Goal: Complete application form: Complete application form

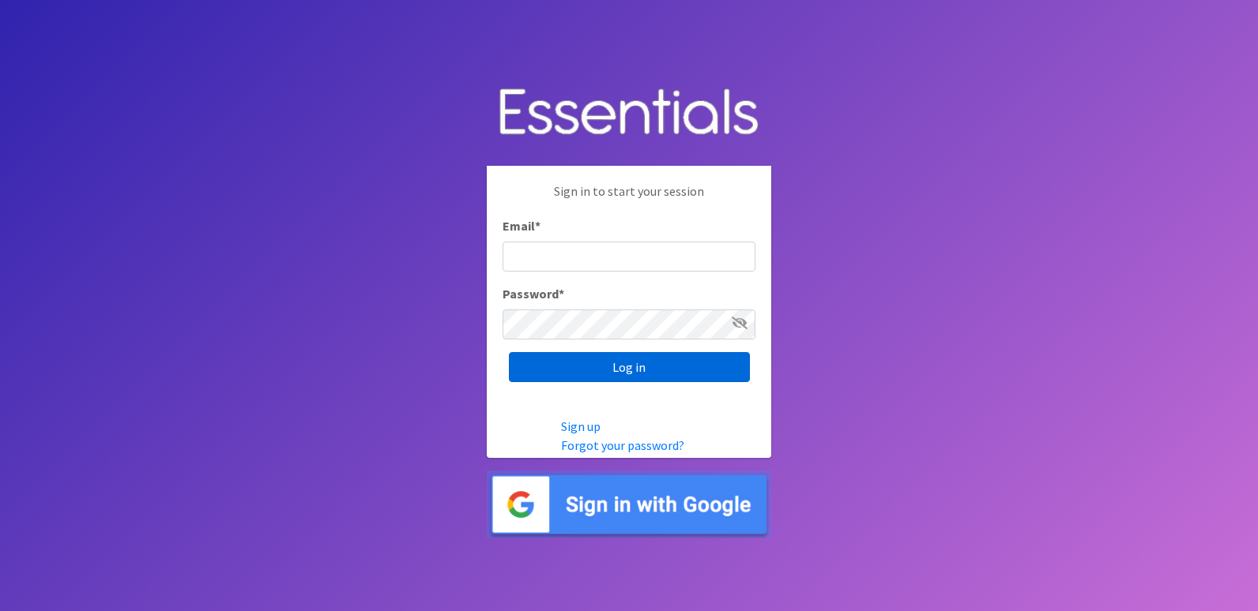
type input "[EMAIL_ADDRESS][DOMAIN_NAME]"
click at [677, 370] on input "Log in" at bounding box center [629, 367] width 241 height 30
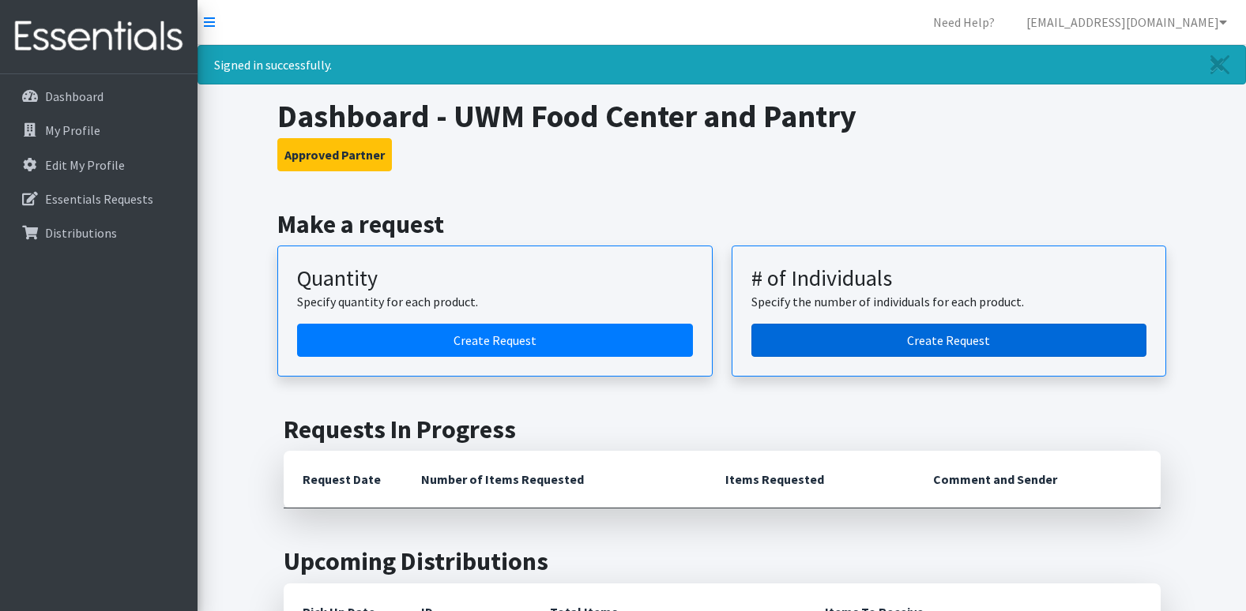
click at [917, 349] on link "Create Request" at bounding box center [949, 340] width 396 height 33
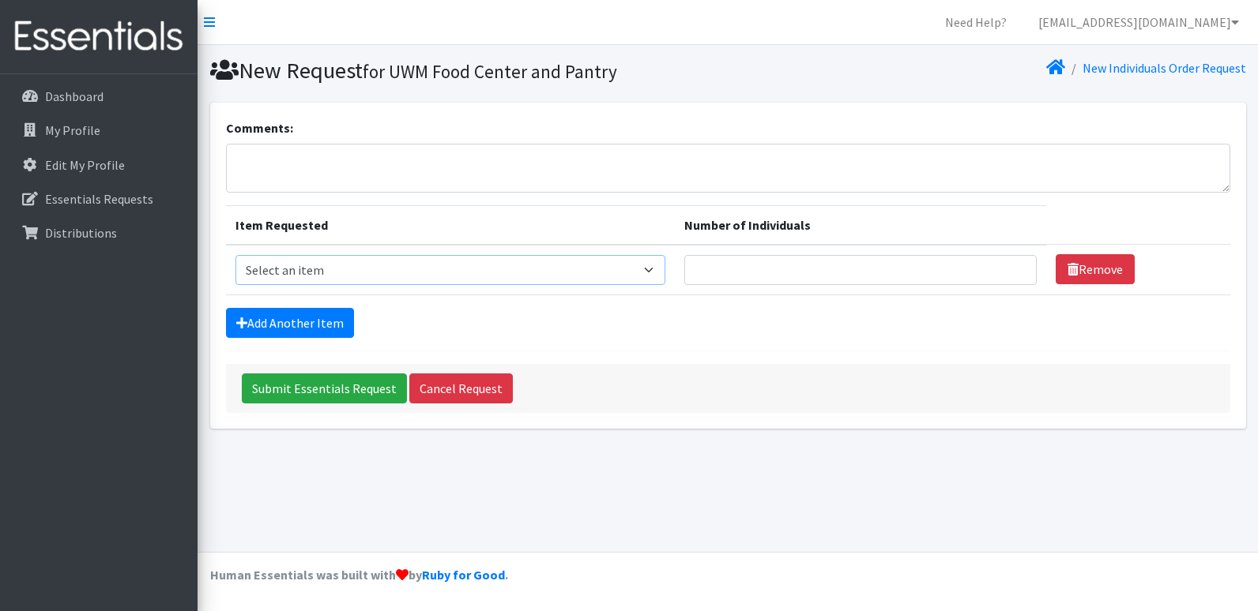
click at [305, 258] on select "Select an item Adult Briefs (Medium) Adult Briefs (XL) Adult Briefs (XS) Adult …" at bounding box center [450, 270] width 430 height 30
select select "4633"
click at [235, 255] on select "Select an item Adult Briefs (Medium) Adult Briefs (XL) Adult Briefs (XS) Adult …" at bounding box center [450, 270] width 430 height 30
click at [333, 334] on link "Add Another Item" at bounding box center [290, 323] width 128 height 30
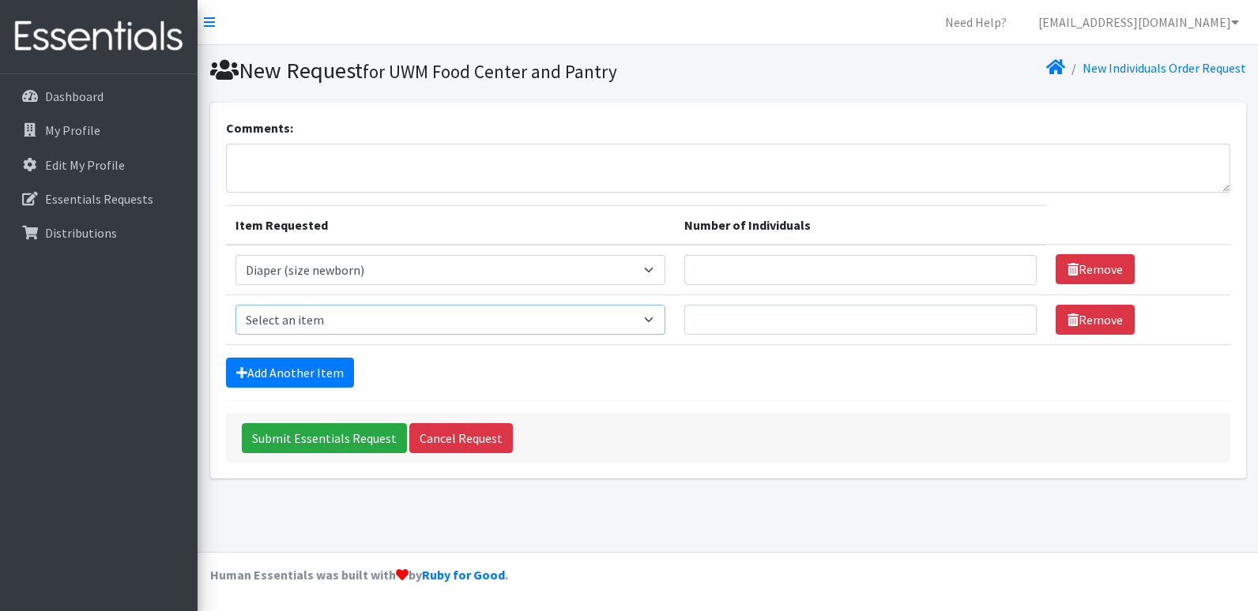
click at [333, 334] on select "Select an item Adult Briefs (Medium) Adult Briefs (XL) Adult Briefs (XS) Adult …" at bounding box center [450, 320] width 430 height 30
select select "4634"
click at [235, 305] on select "Select an item Adult Briefs (Medium) Adult Briefs (XL) Adult Briefs (XS) Adult …" at bounding box center [450, 320] width 430 height 30
click at [277, 370] on link "Add Another Item" at bounding box center [290, 373] width 128 height 30
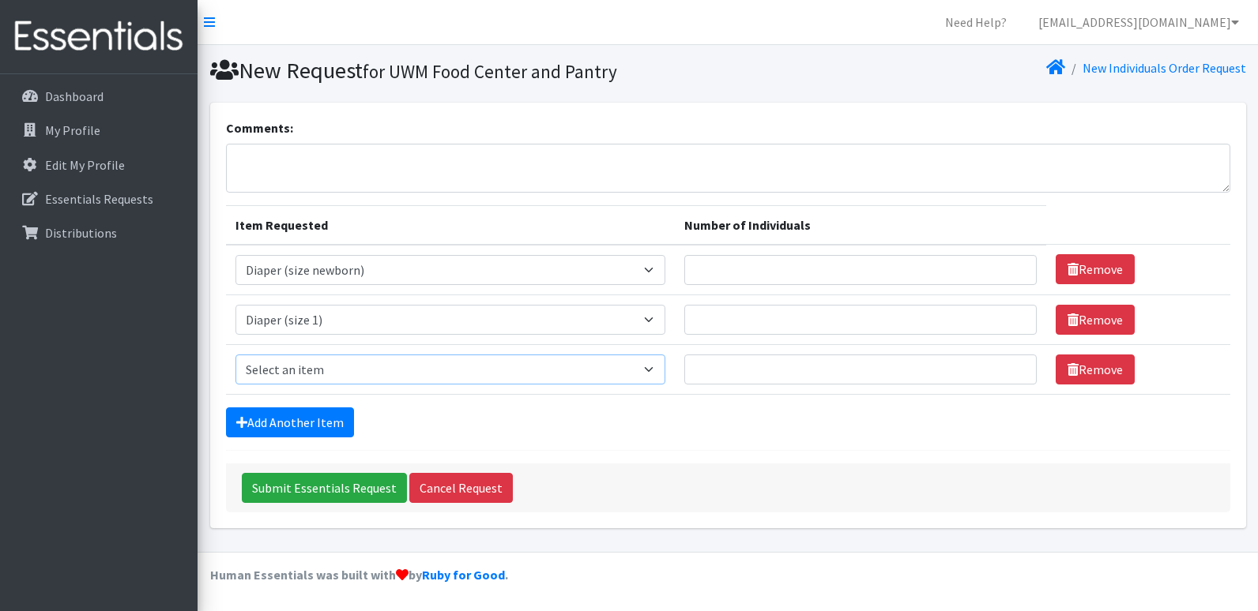
click at [285, 367] on select "Select an item Adult Briefs (Medium) Adult Briefs (XL) Adult Briefs (XS) Adult …" at bounding box center [450, 370] width 430 height 30
select select "4635"
click at [235, 355] on select "Select an item Adult Briefs (Medium) Adult Briefs (XL) Adult Briefs (XS) Adult …" at bounding box center [450, 370] width 430 height 30
click at [313, 427] on link "Add Another Item" at bounding box center [290, 423] width 128 height 30
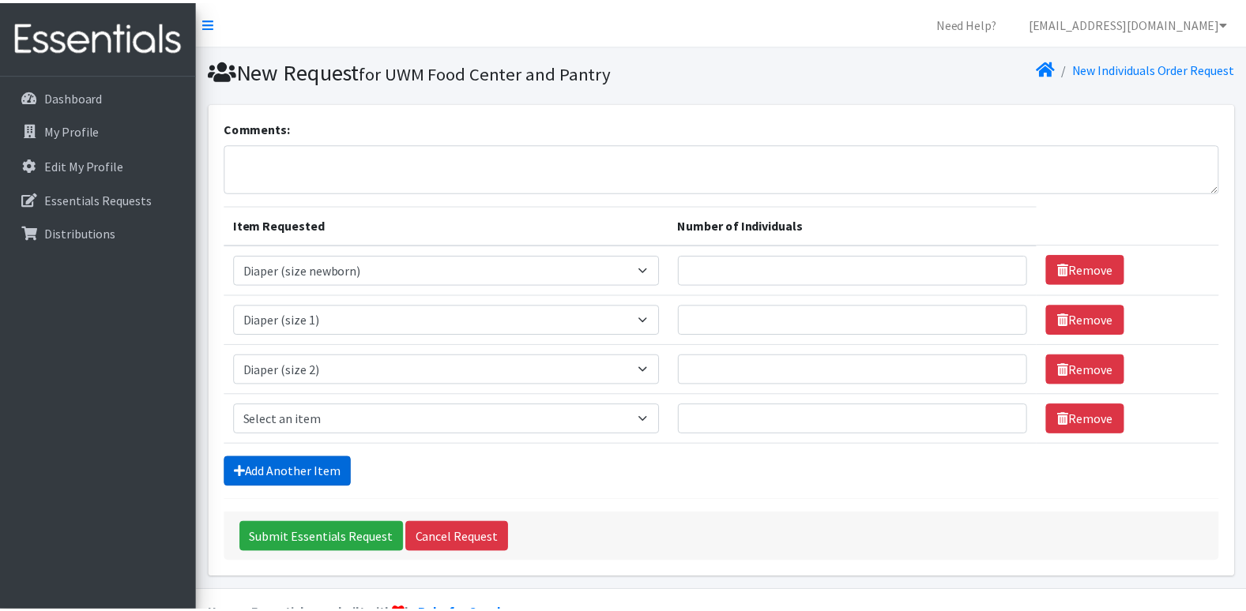
scroll to position [39, 0]
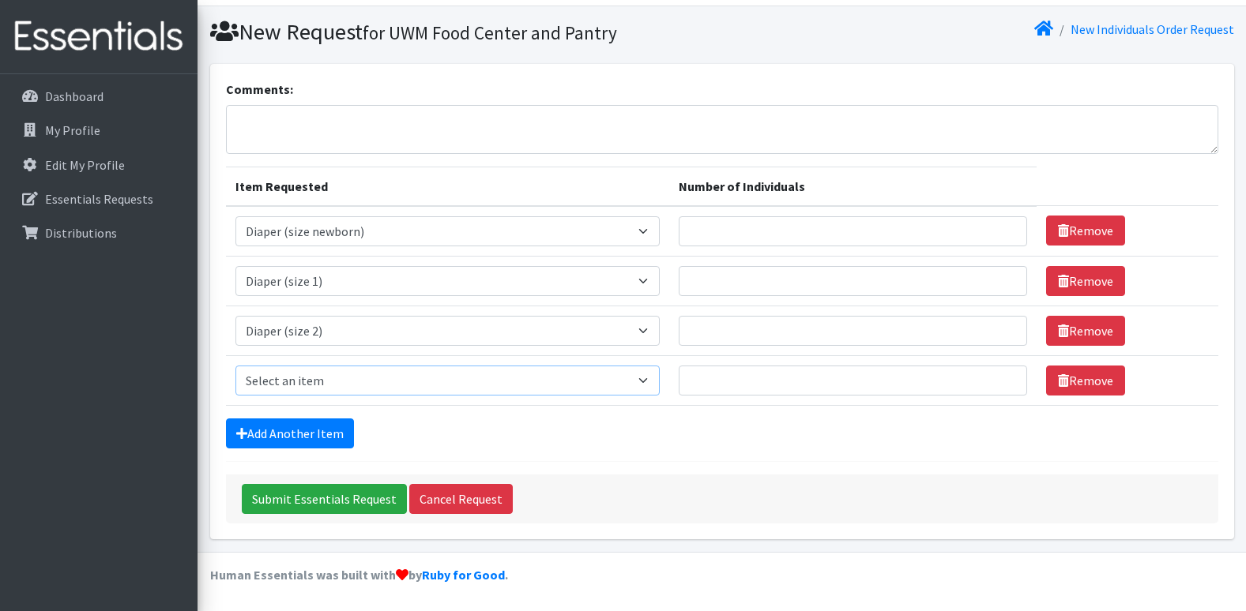
click at [323, 371] on select "Select an item Adult Briefs (Medium) Adult Briefs (XL) Adult Briefs (XS) Adult …" at bounding box center [447, 381] width 424 height 30
select select "4645"
click at [235, 366] on select "Select an item Adult Briefs (Medium) Adult Briefs (XL) Adult Briefs (XS) Adult …" at bounding box center [447, 381] width 424 height 30
click at [292, 427] on link "Add Another Item" at bounding box center [290, 434] width 128 height 30
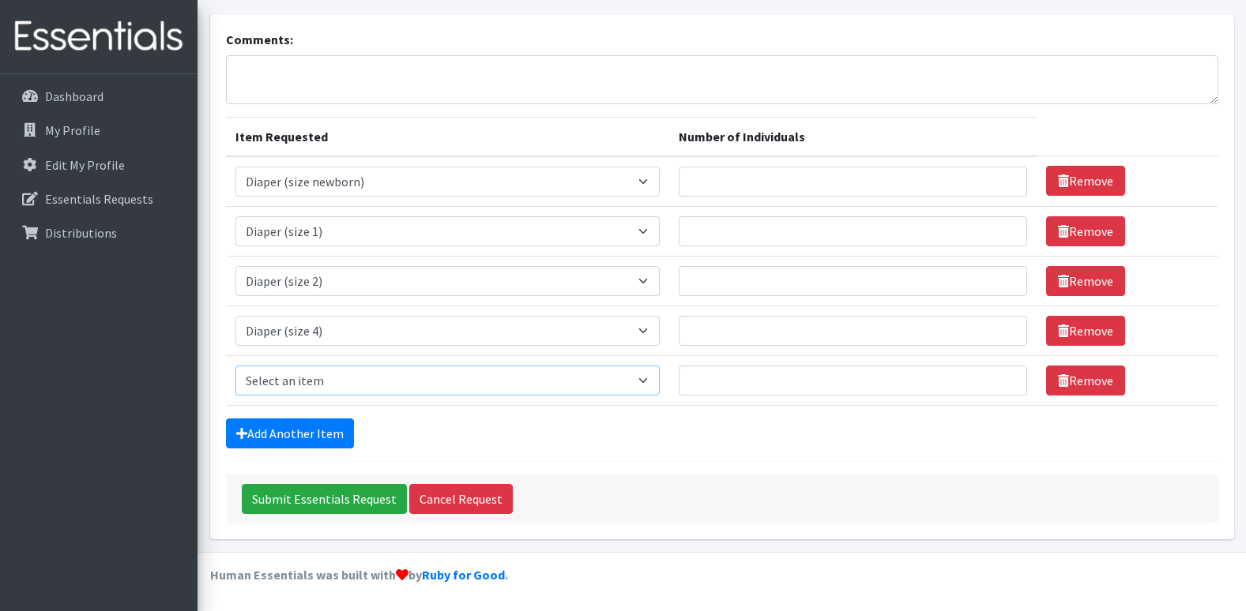
drag, startPoint x: 314, startPoint y: 385, endPoint x: 317, endPoint y: 371, distance: 14.6
click at [314, 385] on select "Select an item Adult Briefs (Medium) Adult Briefs (XL) Adult Briefs (XS) Adult …" at bounding box center [447, 381] width 424 height 30
select select "4646"
click at [235, 366] on select "Select an item Adult Briefs (Medium) Adult Briefs (XL) Adult Briefs (XS) Adult …" at bounding box center [447, 381] width 424 height 30
click at [318, 442] on link "Add Another Item" at bounding box center [290, 434] width 128 height 30
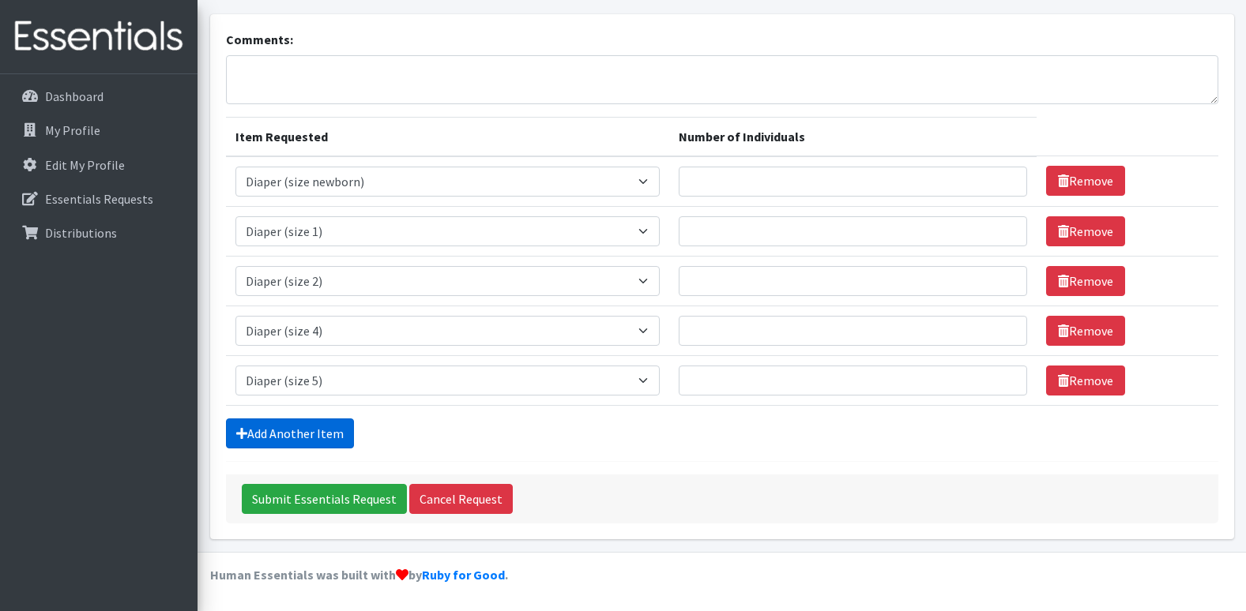
scroll to position [138, 0]
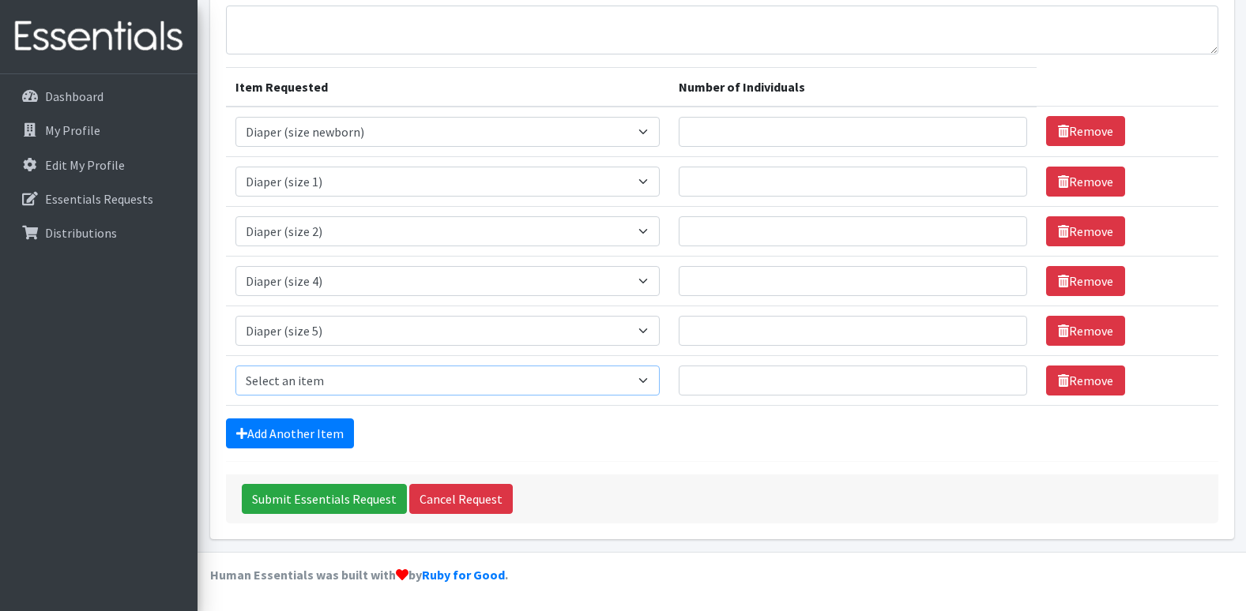
click at [342, 385] on select "Select an item Adult Briefs (Medium) Adult Briefs (XL) Adult Briefs (XS) Adult …" at bounding box center [447, 381] width 424 height 30
select select "4649"
click at [235, 366] on select "Select an item Adult Briefs (Medium) Adult Briefs (XL) Adult Briefs (XS) Adult …" at bounding box center [447, 381] width 424 height 30
click at [323, 432] on link "Add Another Item" at bounding box center [290, 434] width 128 height 30
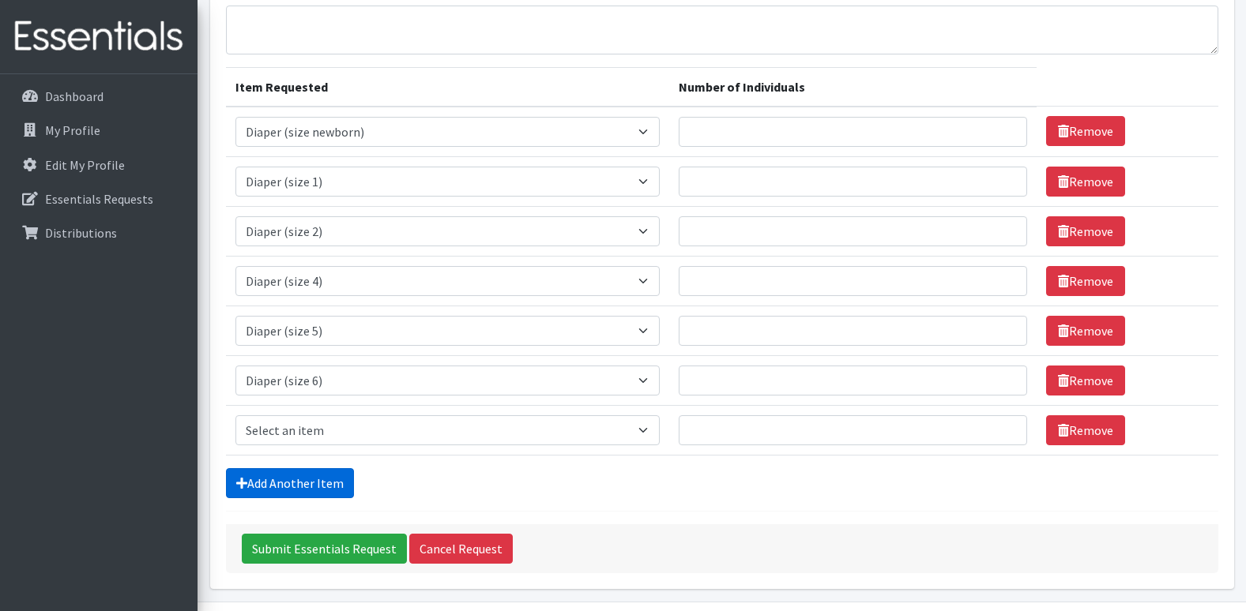
scroll to position [188, 0]
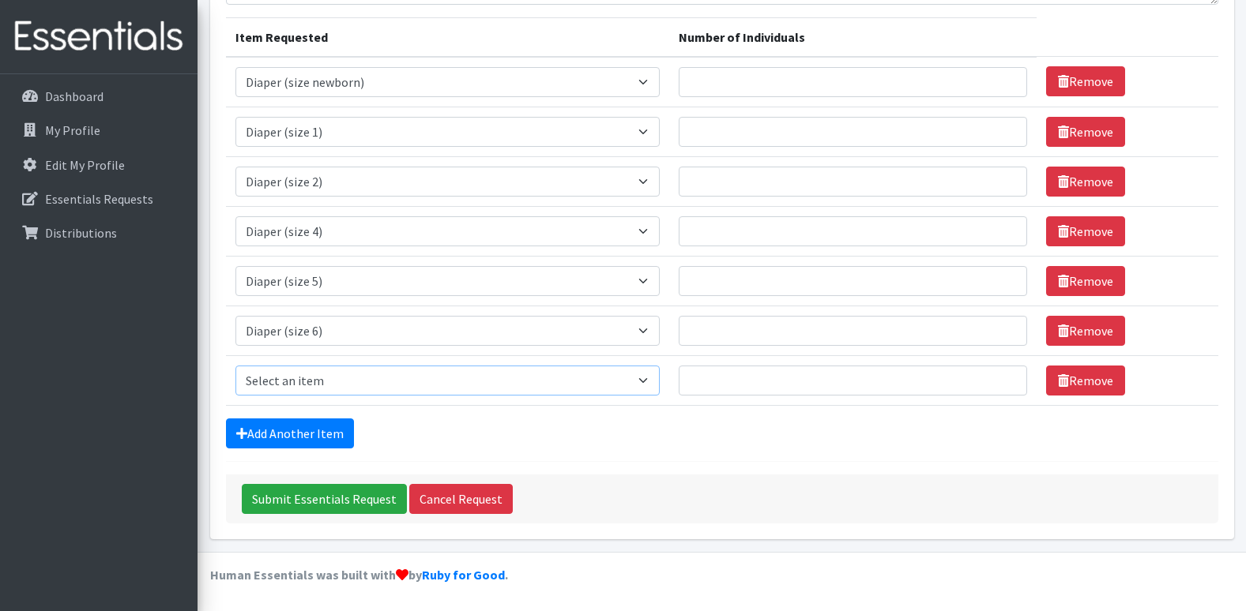
click at [345, 378] on select "Select an item Adult Briefs (Medium) Adult Briefs (XL) Adult Briefs (XS) Adult …" at bounding box center [447, 381] width 424 height 30
select select "5868"
click at [235, 366] on select "Select an item Adult Briefs (Medium) Adult Briefs (XL) Adult Briefs (XS) Adult …" at bounding box center [447, 381] width 424 height 30
click at [316, 425] on link "Add Another Item" at bounding box center [290, 434] width 128 height 30
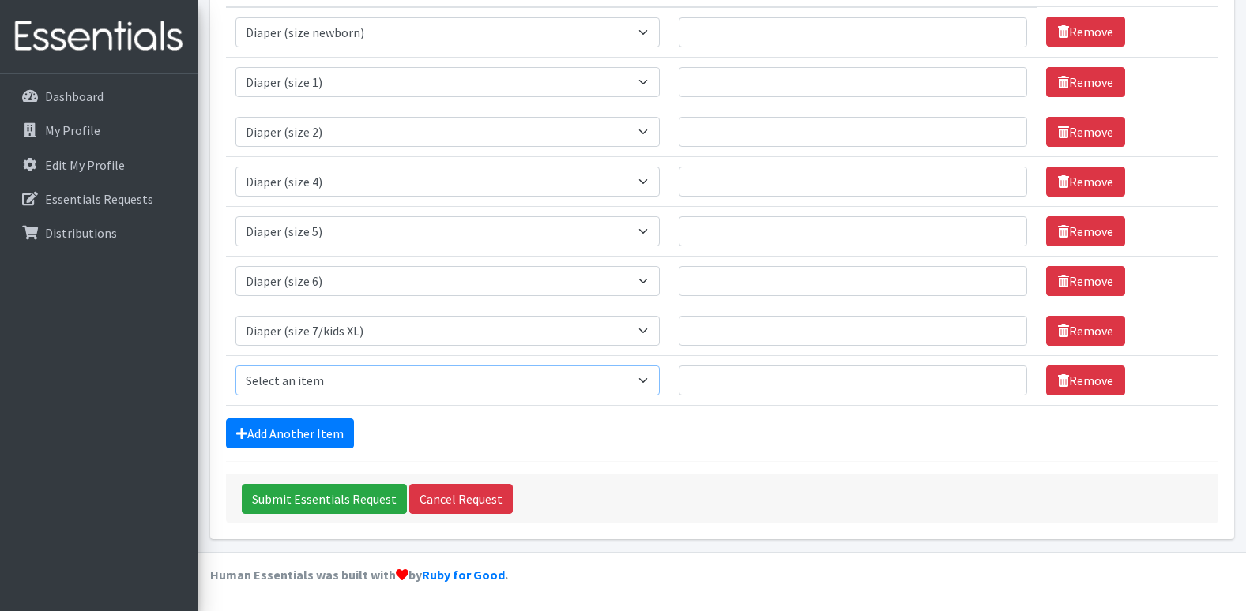
click at [336, 373] on select "Select an item Adult Briefs (Medium) Adult Briefs (XL) Adult Briefs (XS) Adult …" at bounding box center [447, 381] width 424 height 30
select select "4665"
click at [235, 366] on select "Select an item Adult Briefs (Medium) Adult Briefs (XL) Adult Briefs (XS) Adult …" at bounding box center [447, 381] width 424 height 30
click at [322, 434] on link "Add Another Item" at bounding box center [290, 434] width 128 height 30
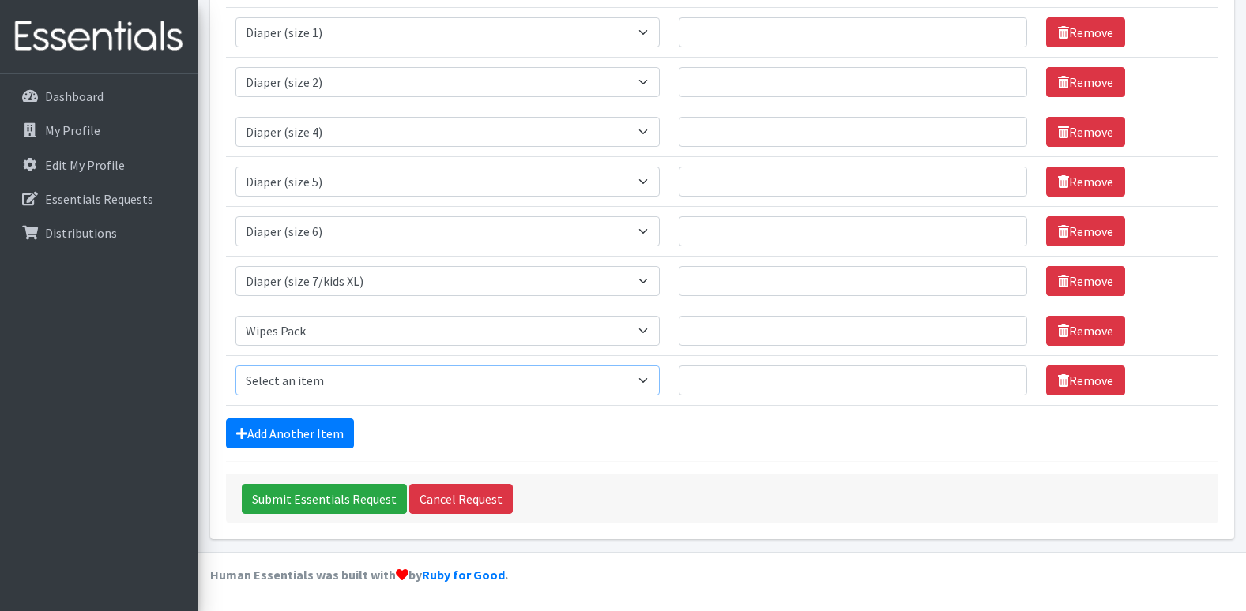
click at [334, 389] on select "Select an item Adult Briefs (Medium) Adult Briefs (XL) Adult Briefs (XS) Adult …" at bounding box center [447, 381] width 424 height 30
select select "12686"
click at [235, 366] on select "Select an item Adult Briefs (Medium) Adult Briefs (XL) Adult Briefs (XS) Adult …" at bounding box center [447, 381] width 424 height 30
click at [292, 434] on link "Add Another Item" at bounding box center [290, 434] width 128 height 30
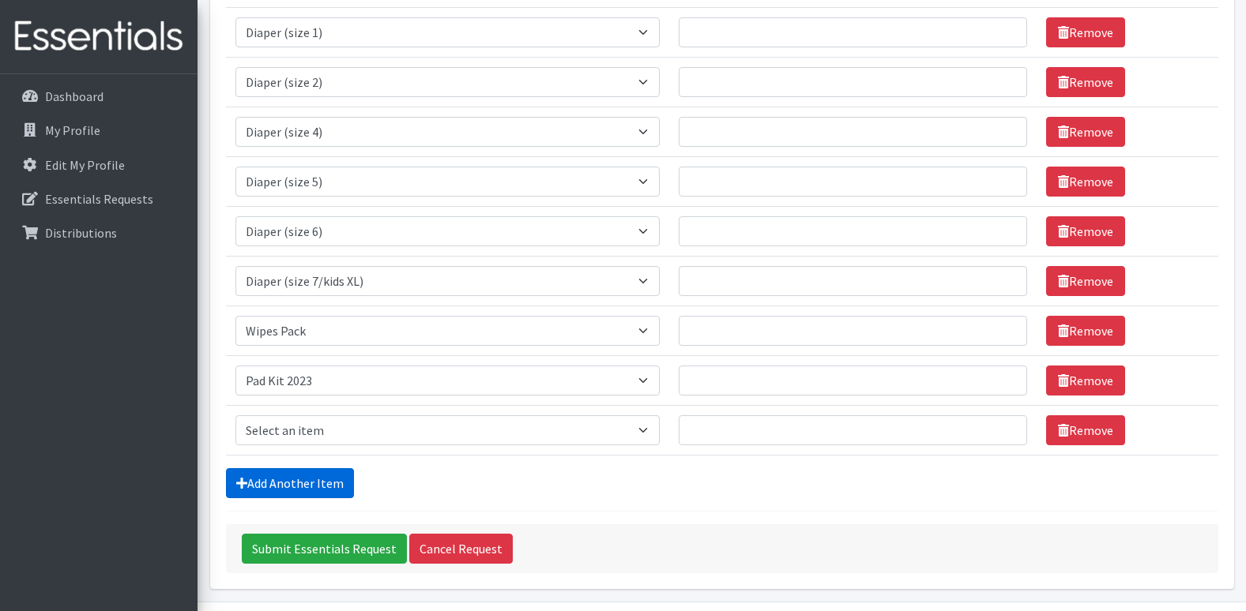
scroll to position [337, 0]
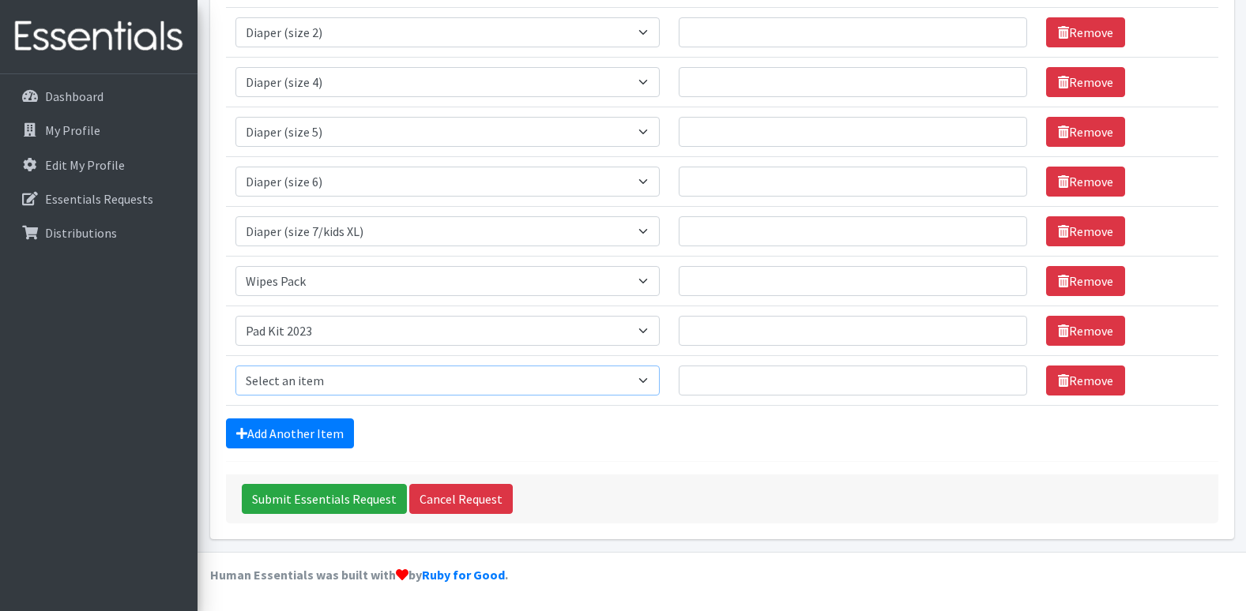
click at [308, 386] on select "Select an item Adult Briefs (Medium) Adult Briefs (XL) Adult Briefs (XS) Adult …" at bounding box center [447, 381] width 424 height 30
select select "12643"
click at [235, 366] on select "Select an item Adult Briefs (Medium) Adult Briefs (XL) Adult Briefs (XS) Adult …" at bounding box center [447, 381] width 424 height 30
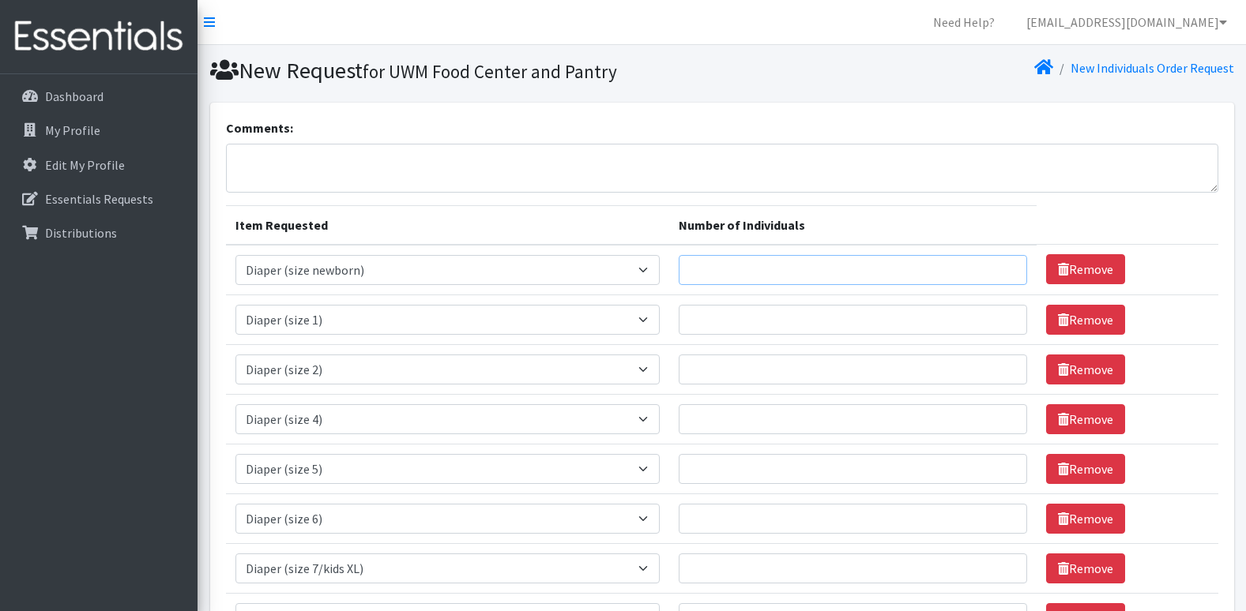
click at [758, 284] on input "Number of Individuals" at bounding box center [853, 270] width 348 height 30
click at [1005, 264] on input "1" at bounding box center [853, 270] width 348 height 30
click at [1005, 264] on input "2" at bounding box center [853, 270] width 348 height 30
click at [1005, 264] on input "3" at bounding box center [853, 270] width 348 height 30
click at [1005, 264] on input "4" at bounding box center [853, 270] width 348 height 30
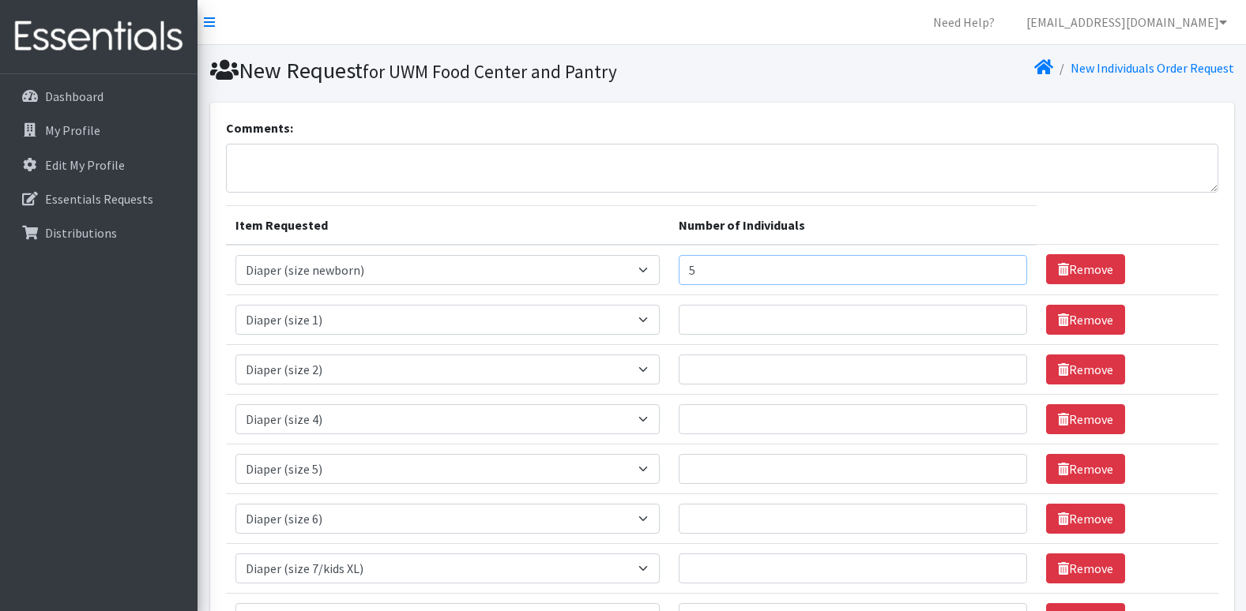
type input "5"
click at [1005, 265] on input "5" at bounding box center [853, 270] width 348 height 30
click at [1003, 316] on input "1" at bounding box center [853, 320] width 348 height 30
click at [1003, 316] on input "2" at bounding box center [853, 320] width 348 height 30
click at [1003, 316] on input "3" at bounding box center [853, 320] width 348 height 30
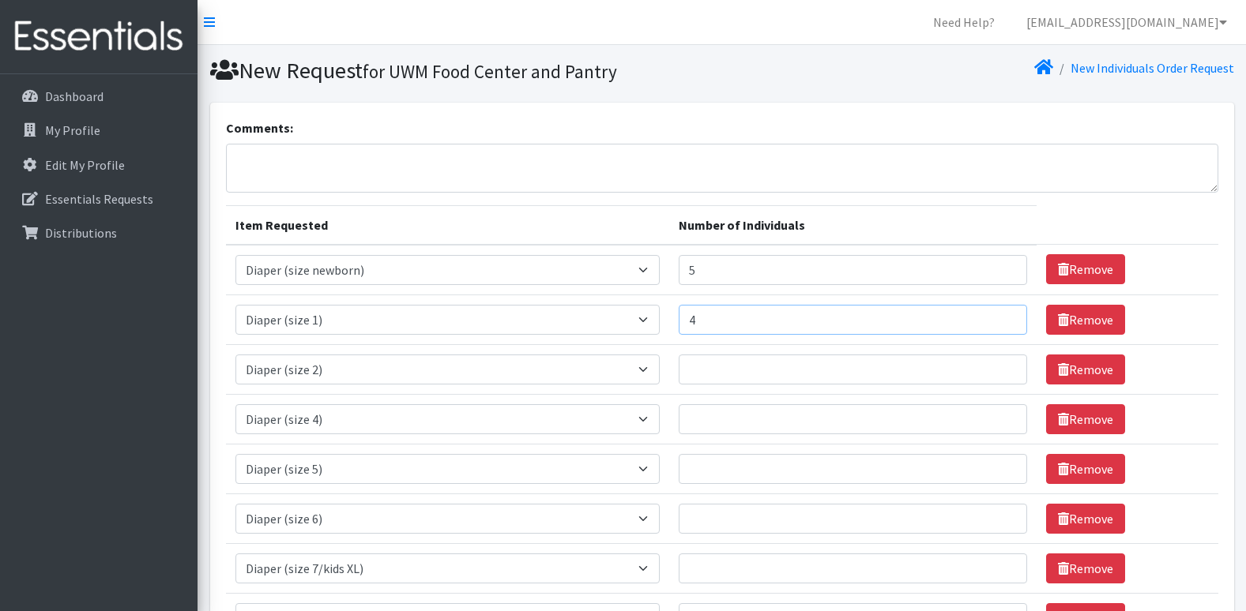
click at [1003, 316] on input "4" at bounding box center [853, 320] width 348 height 30
click at [1003, 316] on input "5" at bounding box center [853, 320] width 348 height 30
click at [1003, 317] on input "6" at bounding box center [853, 320] width 348 height 30
click at [1003, 317] on input "7" at bounding box center [853, 320] width 348 height 30
type input "8"
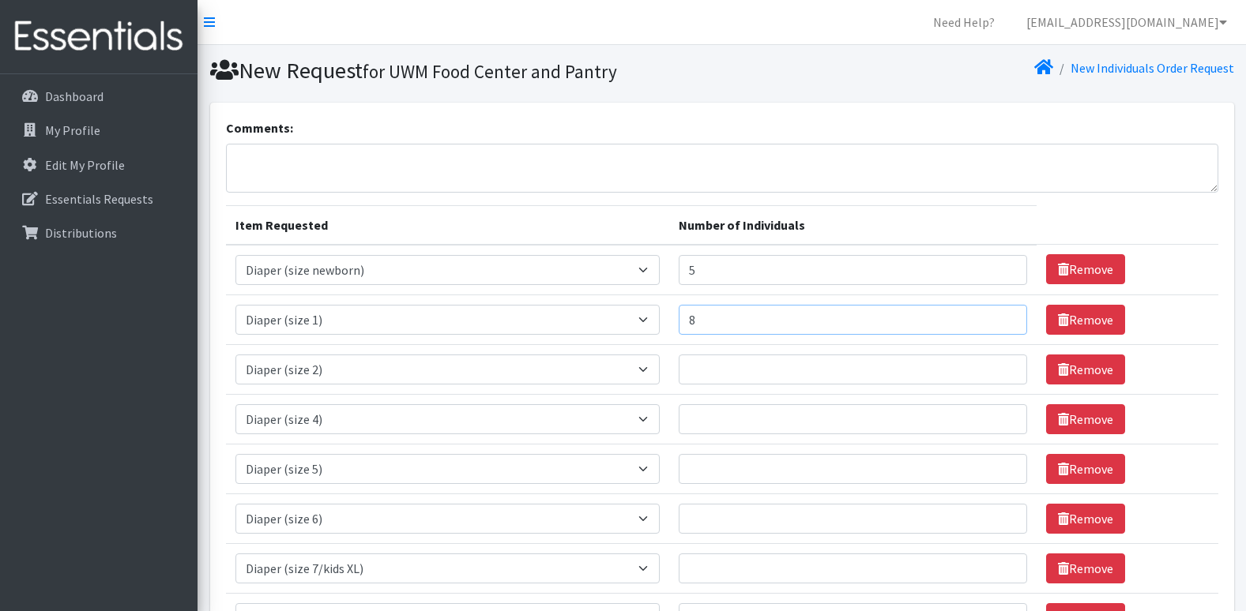
click at [1003, 317] on input "8" at bounding box center [853, 320] width 348 height 30
click at [952, 367] on input "Number of Individuals" at bounding box center [853, 370] width 348 height 30
type input "8"
click at [912, 438] on td "Number of Individuals" at bounding box center [852, 419] width 367 height 50
click at [915, 431] on input "Number of Individuals" at bounding box center [853, 419] width 348 height 30
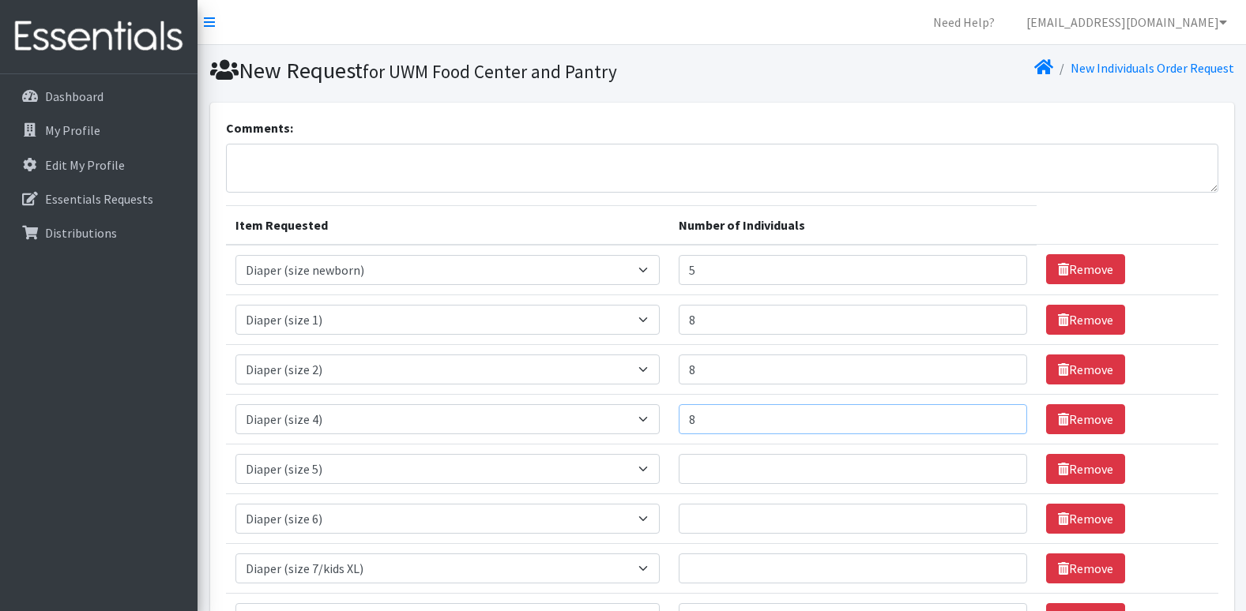
type input "8"
click at [913, 466] on input "Number of Individuals" at bounding box center [853, 469] width 348 height 30
type input "10"
click at [847, 534] on td "Number of Individuals" at bounding box center [852, 519] width 367 height 50
click at [856, 517] on input "Number of Individuals" at bounding box center [853, 519] width 348 height 30
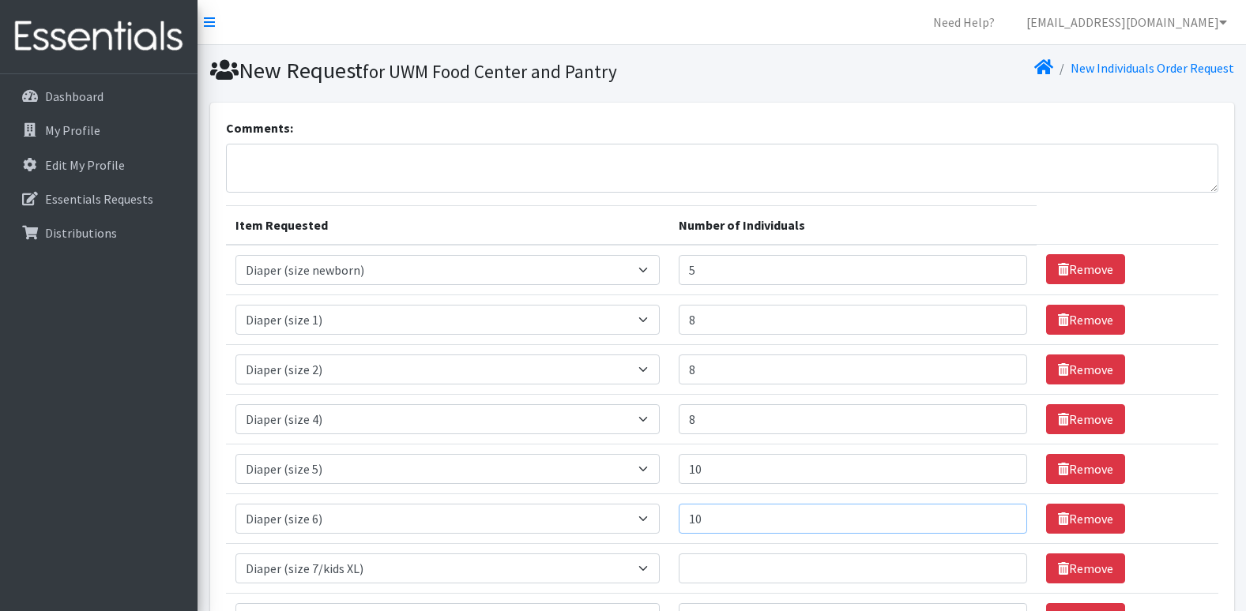
scroll to position [79, 0]
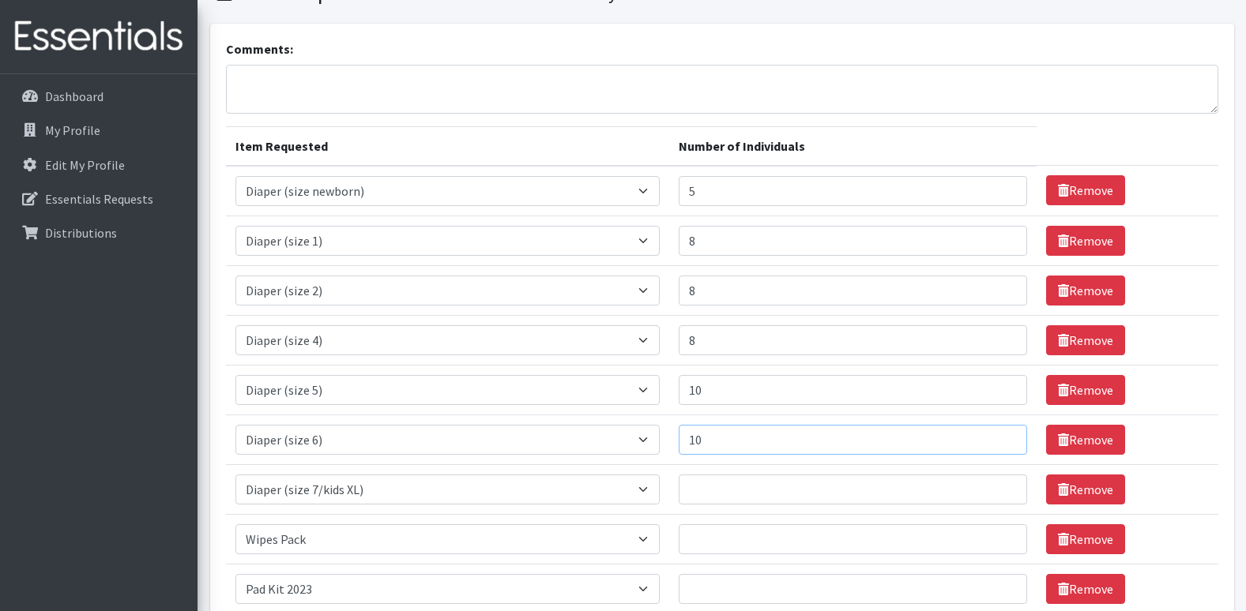
type input "10"
click at [727, 492] on input "Number of Individuals" at bounding box center [853, 490] width 348 height 30
type input "1"
type input "8"
drag, startPoint x: 750, startPoint y: 239, endPoint x: 682, endPoint y: 246, distance: 68.3
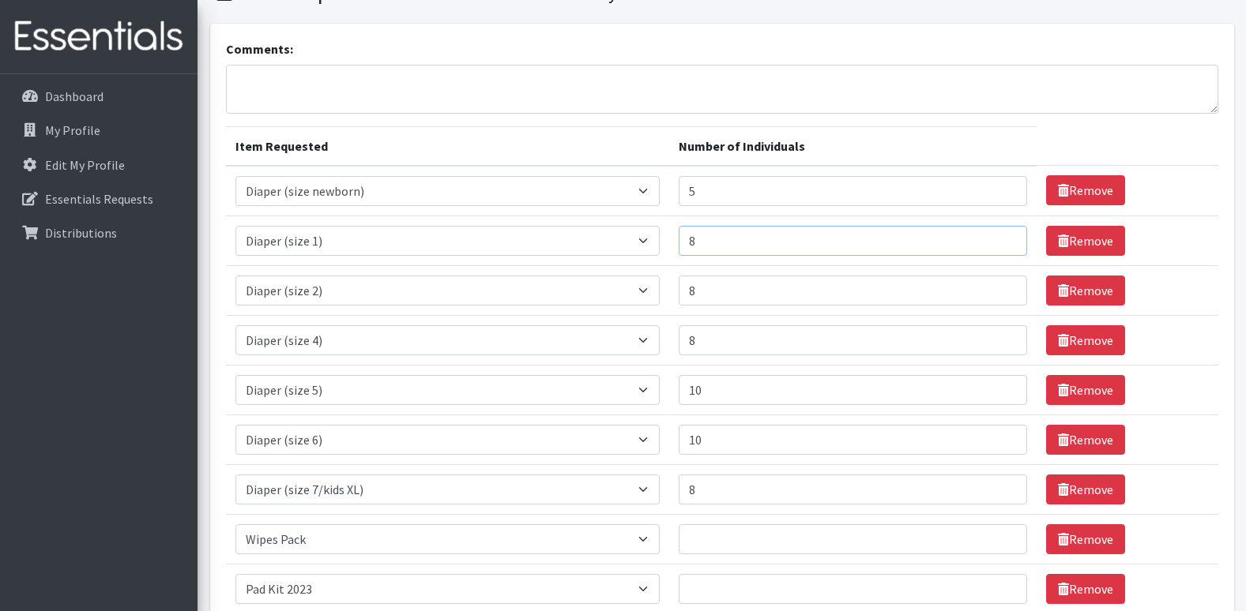
click at [682, 246] on td "Number of Individuals 8" at bounding box center [852, 241] width 367 height 50
type input "10"
drag, startPoint x: 712, startPoint y: 300, endPoint x: 696, endPoint y: 303, distance: 16.0
click at [696, 303] on input "8" at bounding box center [853, 291] width 348 height 30
type input "10"
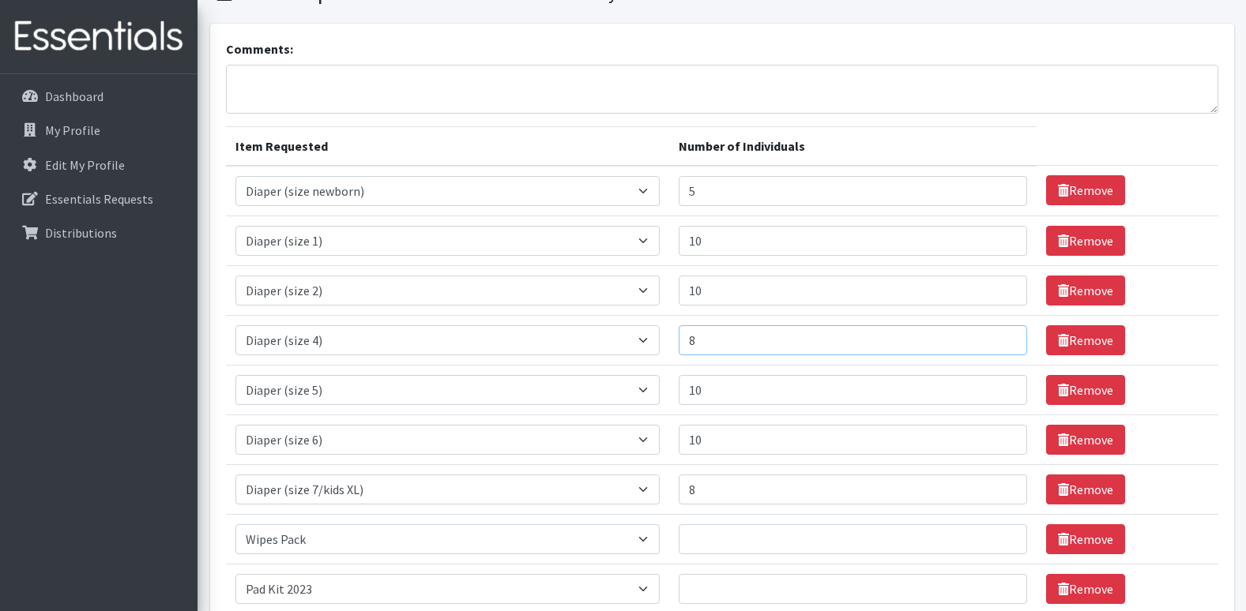
drag, startPoint x: 736, startPoint y: 334, endPoint x: 626, endPoint y: 337, distance: 109.1
click at [626, 337] on tr "Item Requested Select an item Adult Briefs (Medium) Adult Briefs (XL) Adult Bri…" at bounding box center [722, 340] width 992 height 50
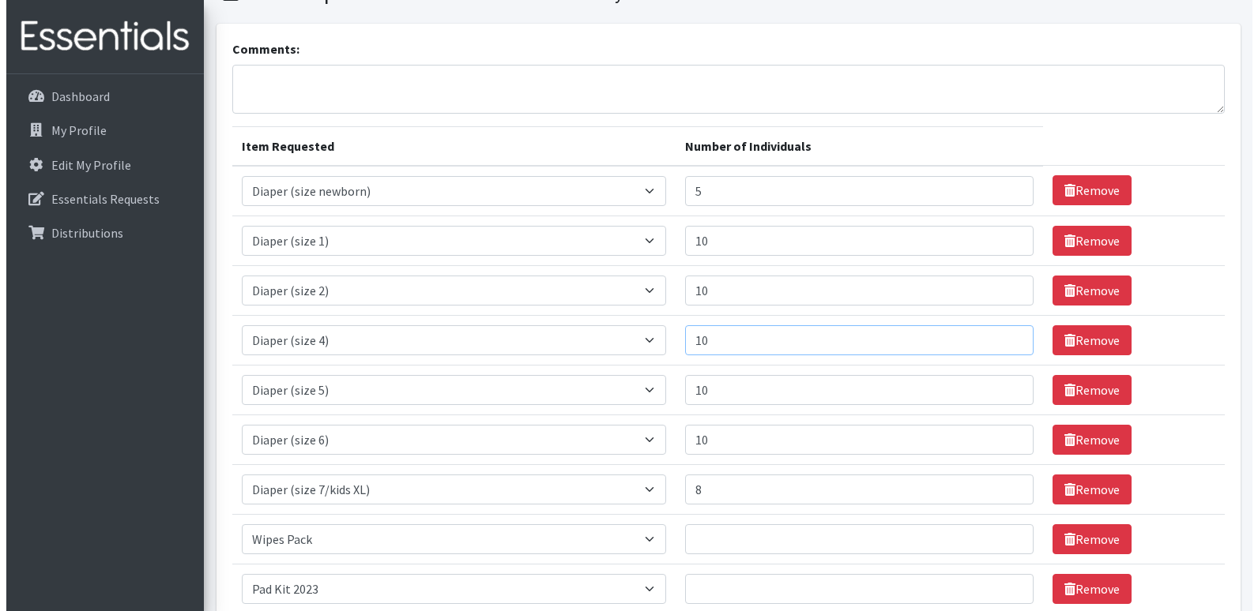
scroll to position [237, 0]
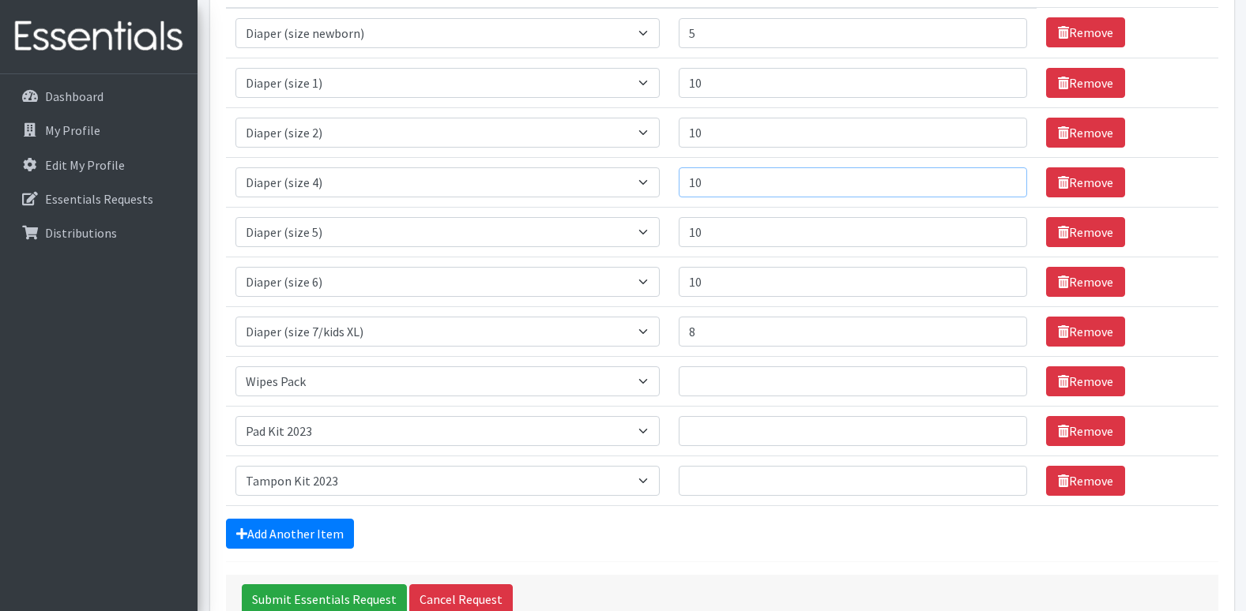
type input "10"
click at [707, 394] on input "Number of Individuals" at bounding box center [853, 382] width 348 height 30
type input "5"
type input "65"
click at [723, 428] on input "Number of Individuals" at bounding box center [853, 431] width 348 height 30
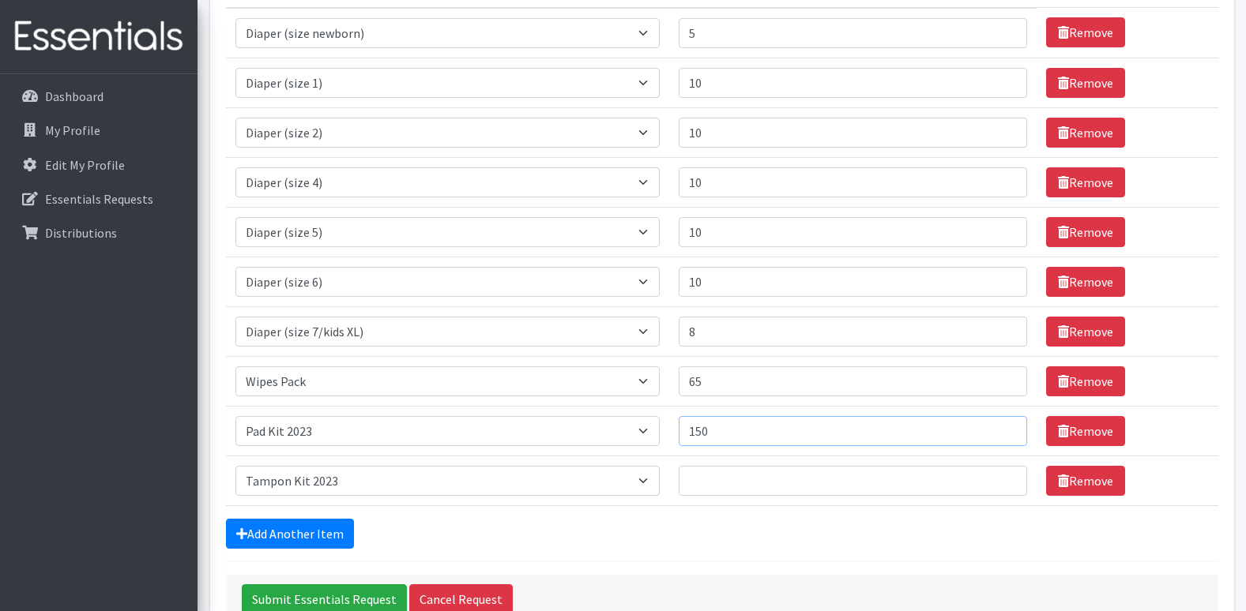
type input "150"
click at [723, 482] on input "Number of Individuals" at bounding box center [853, 481] width 348 height 30
type input "75"
click at [263, 599] on input "Submit Essentials Request" at bounding box center [324, 600] width 165 height 30
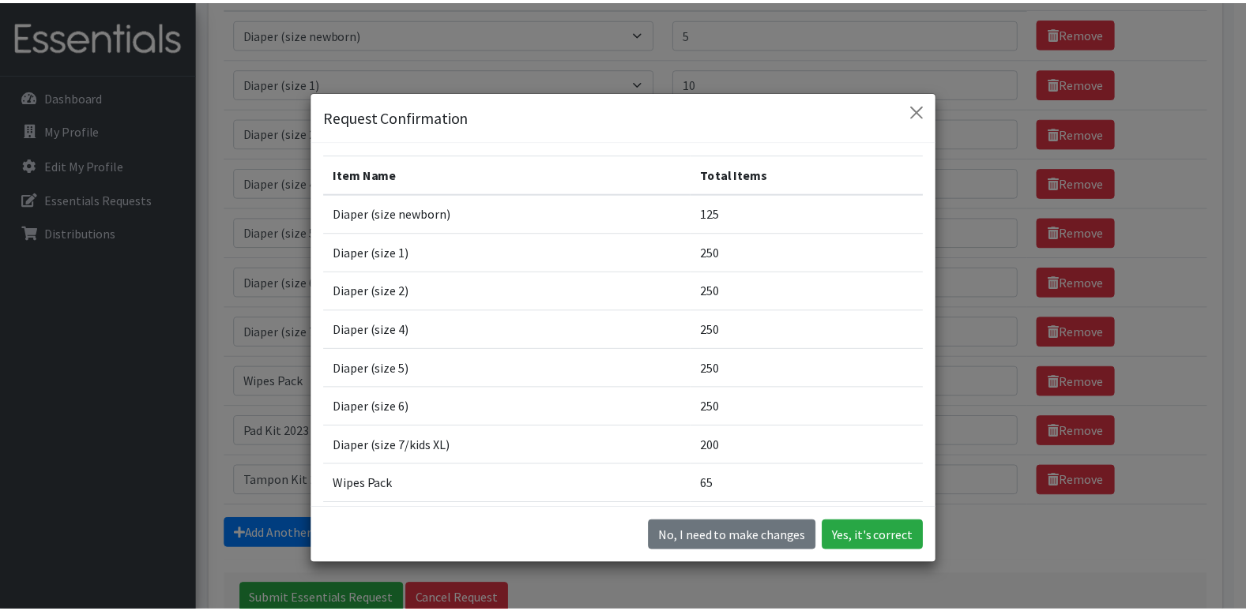
scroll to position [154, 0]
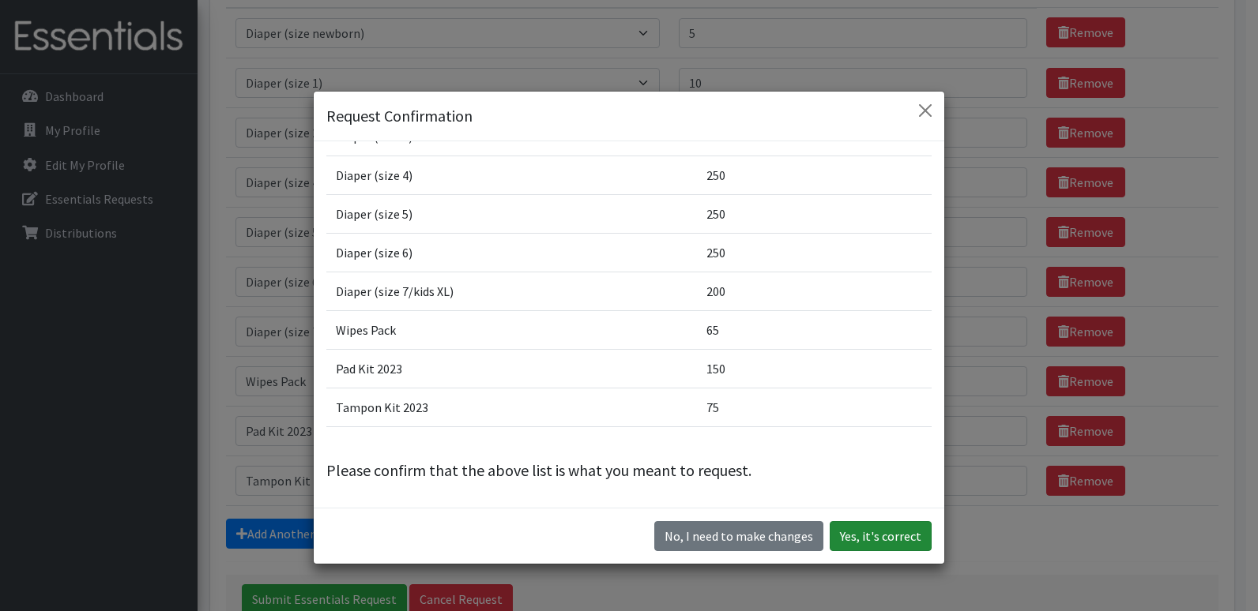
click at [888, 532] on button "Yes, it's correct" at bounding box center [881, 536] width 102 height 30
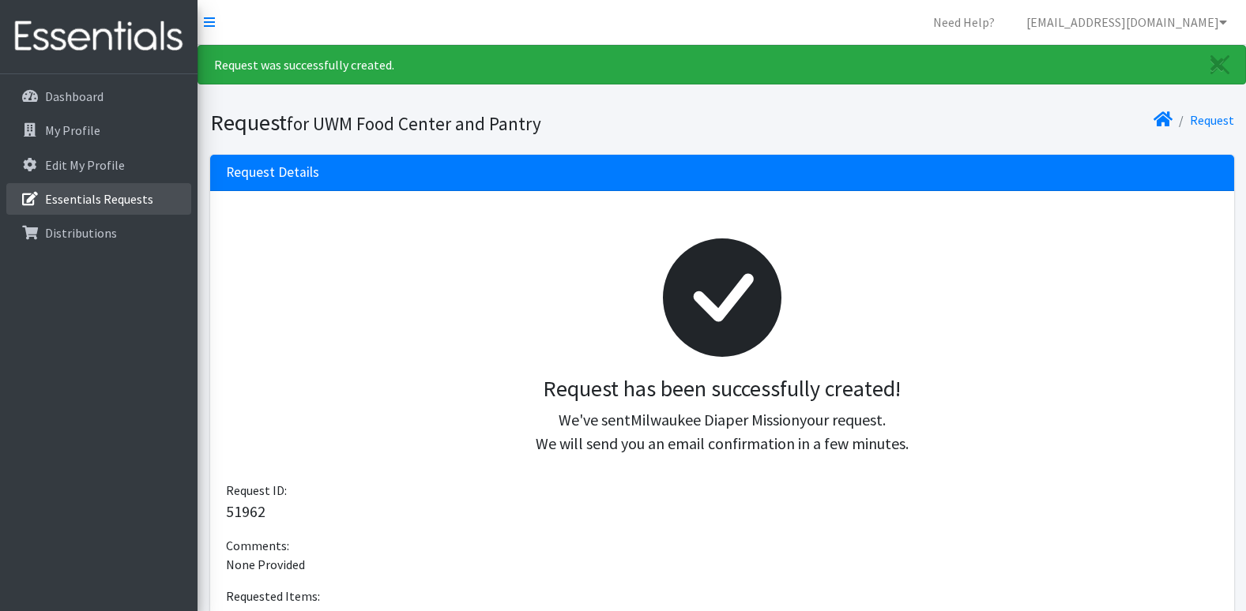
click at [115, 191] on p "Essentials Requests" at bounding box center [99, 199] width 108 height 16
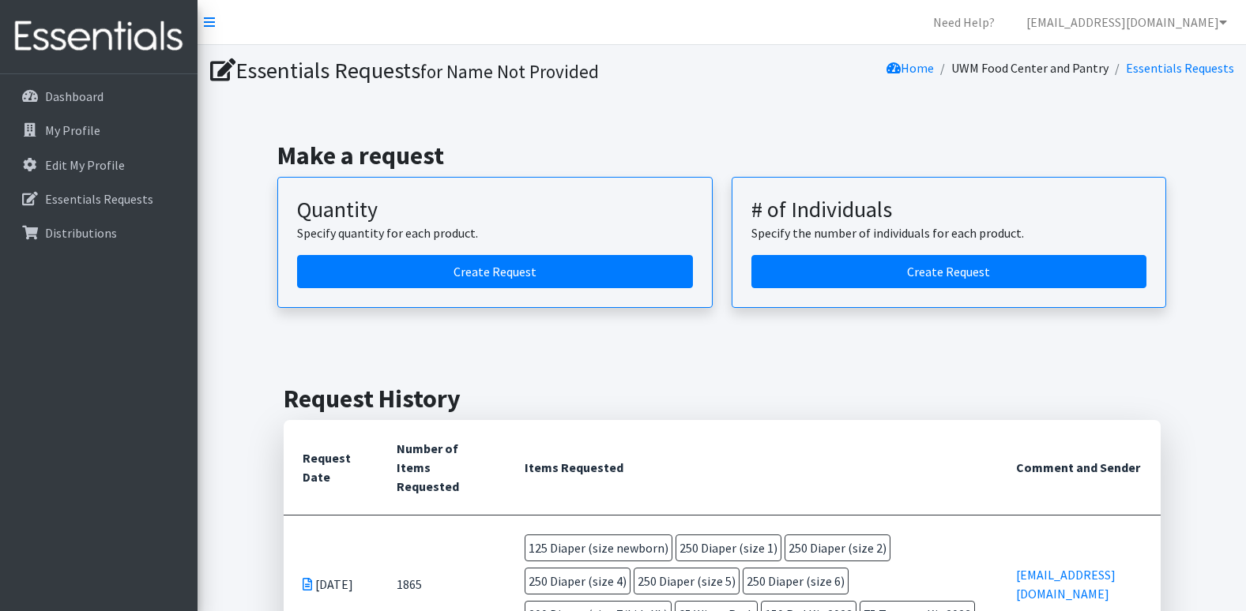
scroll to position [316, 0]
